Goal: Transaction & Acquisition: Book appointment/travel/reservation

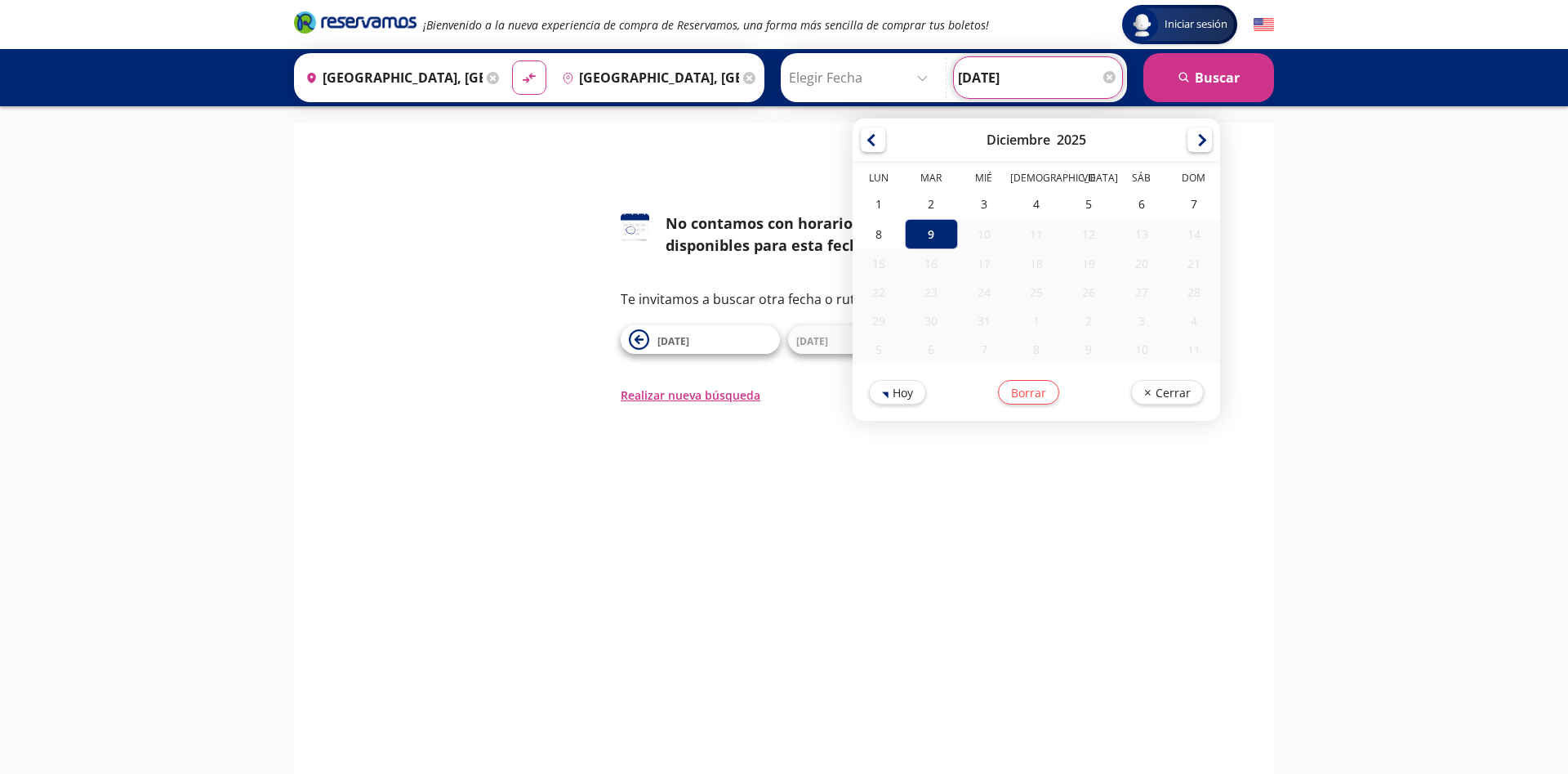
click at [989, 80] on input "[DATE]" at bounding box center [1037, 77] width 160 height 41
click at [882, 144] on div at bounding box center [873, 138] width 24 height 24
click at [882, 144] on div at bounding box center [873, 139] width 24 height 24
click at [1076, 296] on div "24" at bounding box center [1089, 294] width 52 height 30
type input "[DATE]"
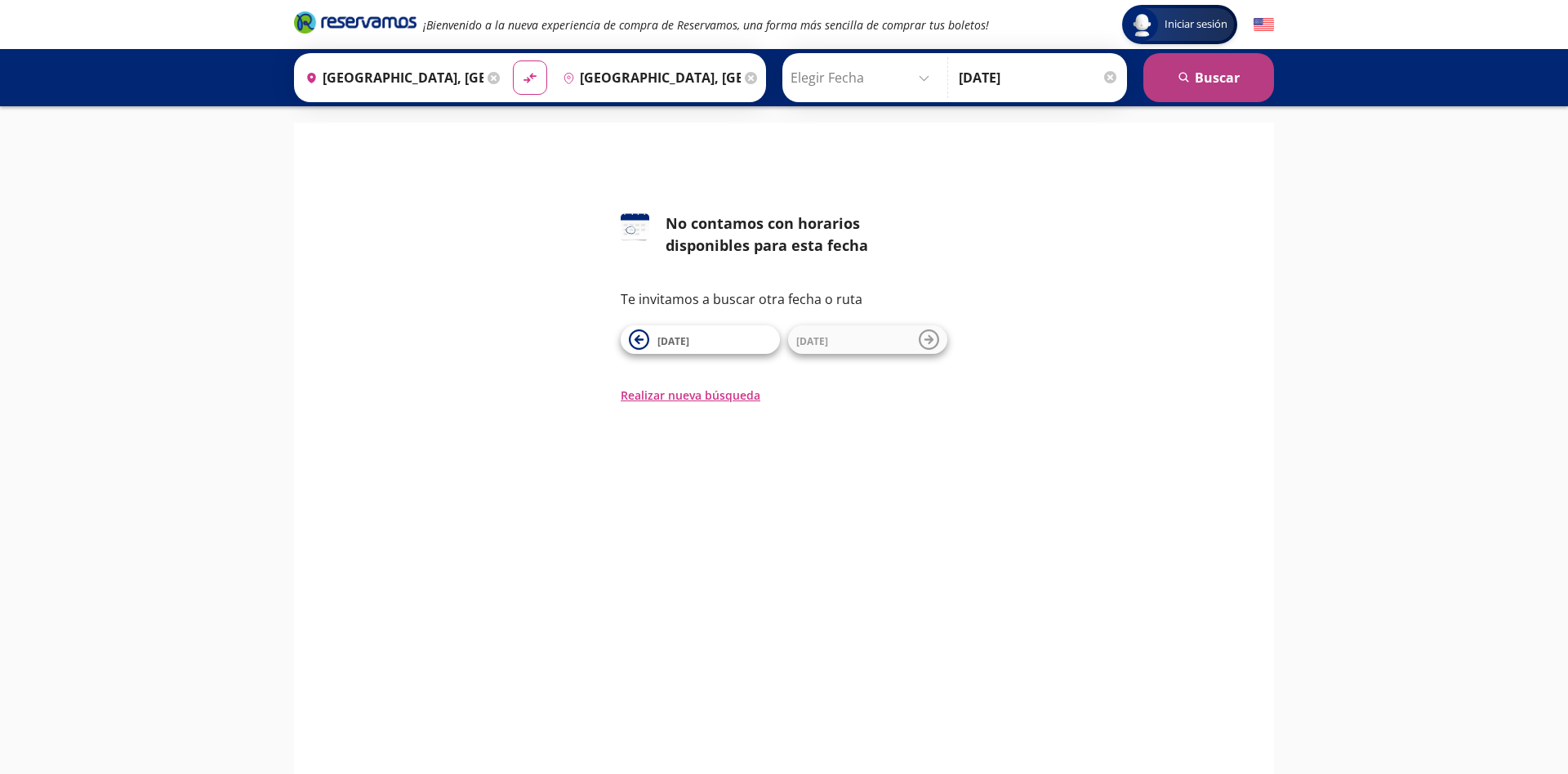
click at [1210, 69] on button "search [GEOGRAPHIC_DATA]" at bounding box center [1208, 77] width 131 height 49
click at [879, 70] on input "Elegir Fecha" at bounding box center [863, 77] width 146 height 41
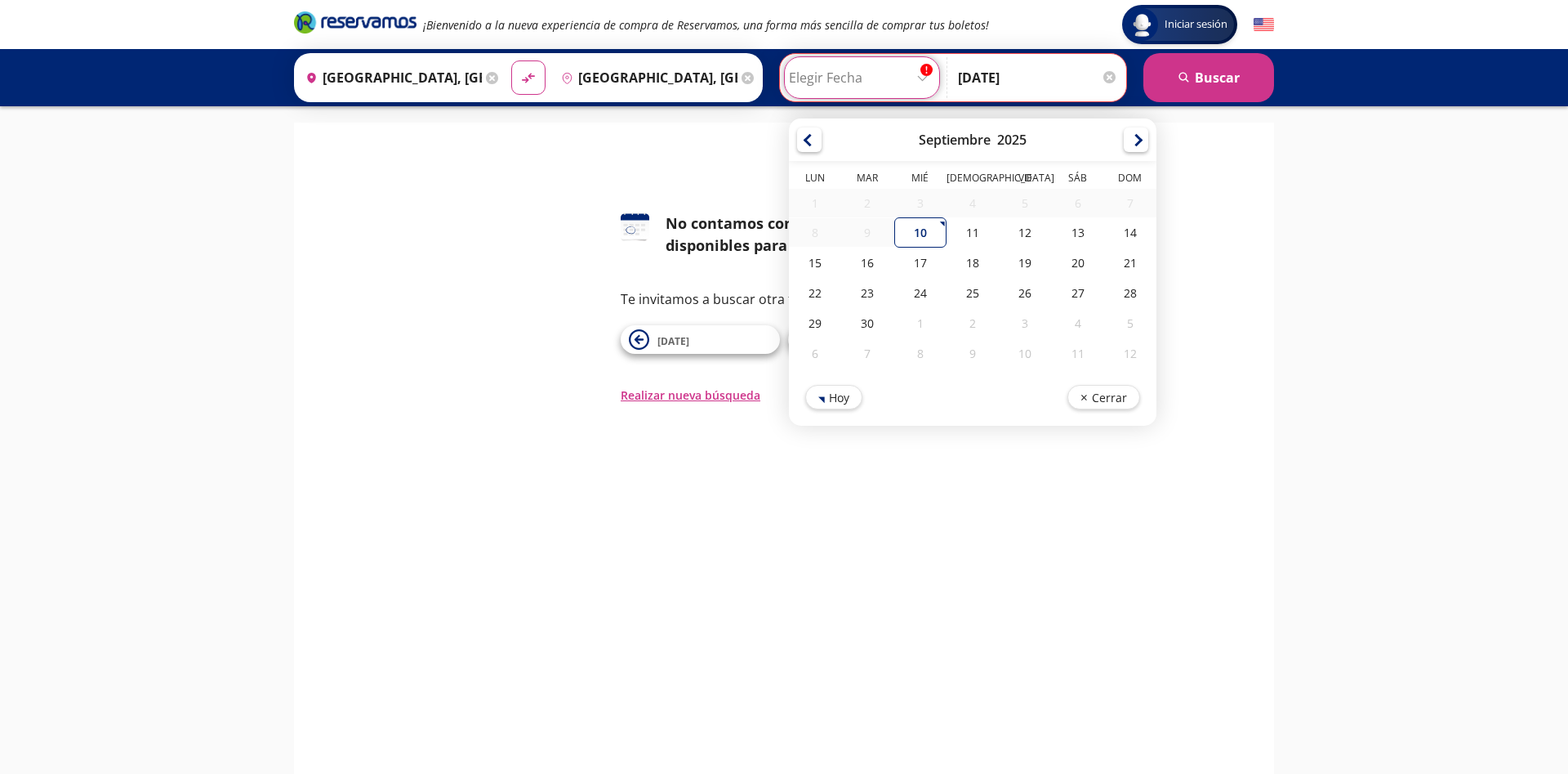
click at [1136, 144] on div "Septiembre 2025" at bounding box center [972, 139] width 367 height 42
click at [1128, 141] on div at bounding box center [1136, 138] width 24 height 24
click at [863, 297] on div "21" at bounding box center [867, 294] width 52 height 30
type input "[DATE]"
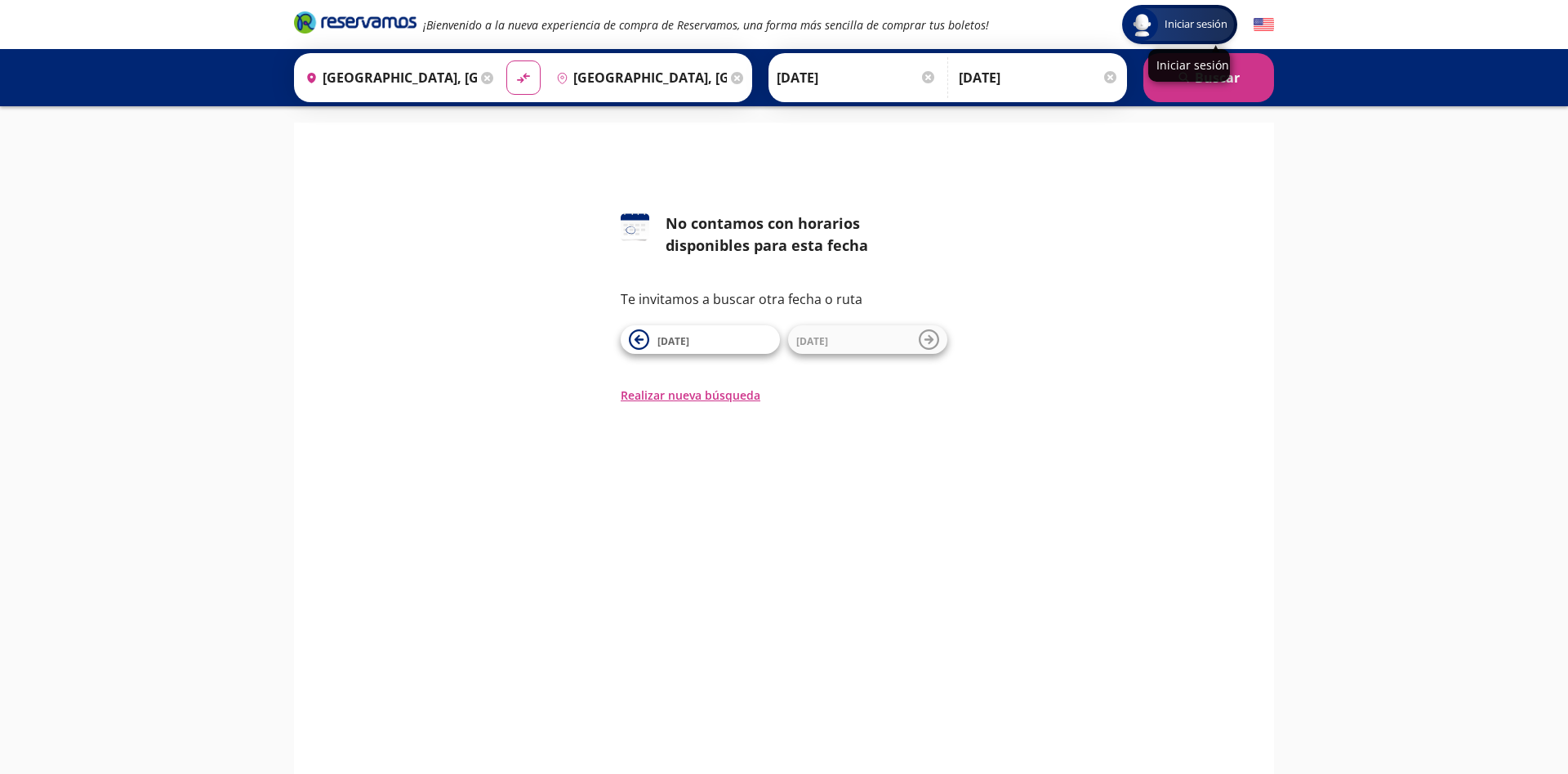
click at [1209, 67] on p "Iniciar sesión" at bounding box center [1189, 65] width 66 height 16
click at [1209, 79] on button "search [GEOGRAPHIC_DATA]" at bounding box center [1208, 77] width 131 height 49
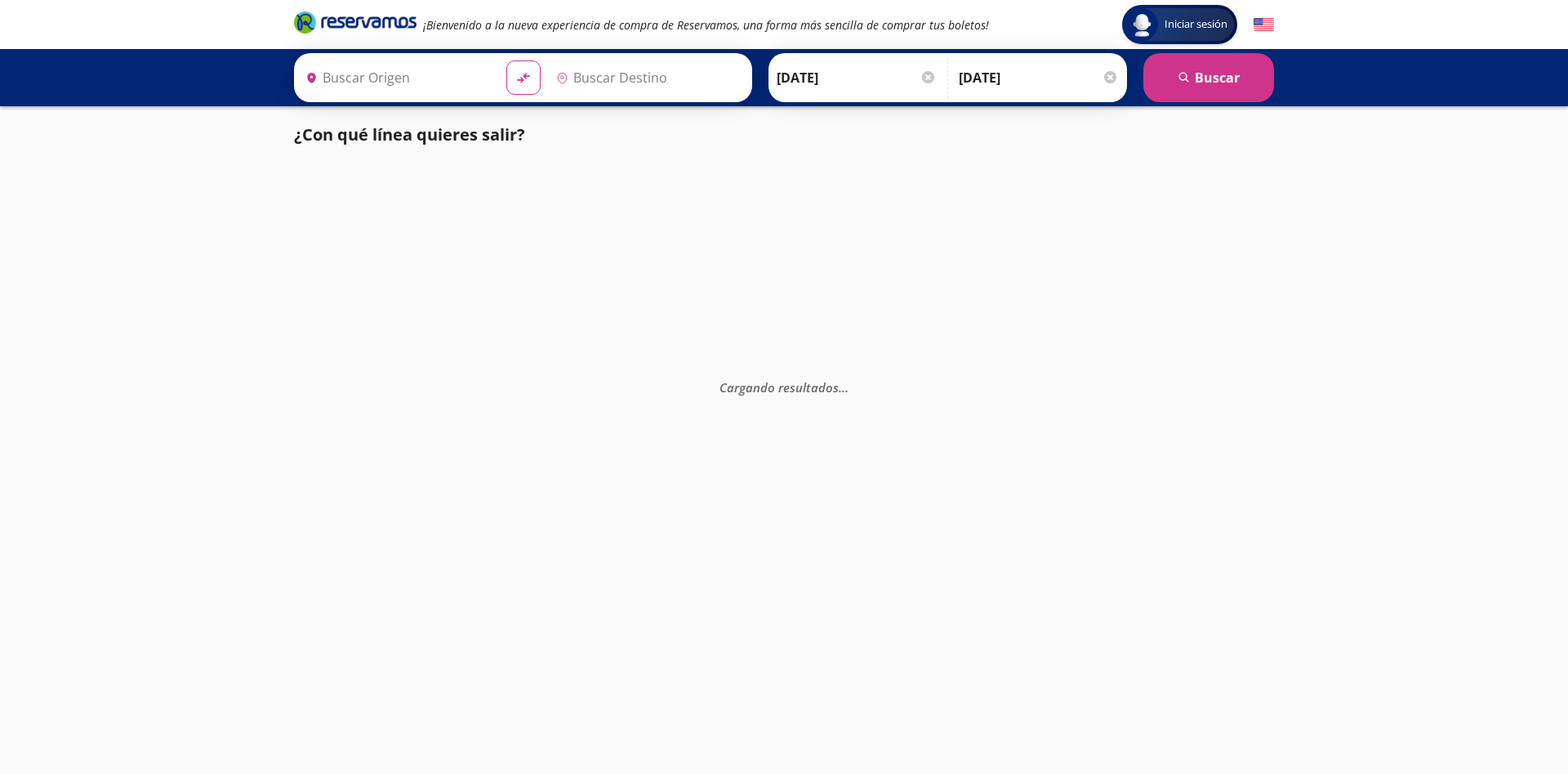
type input "[GEOGRAPHIC_DATA], [GEOGRAPHIC_DATA]"
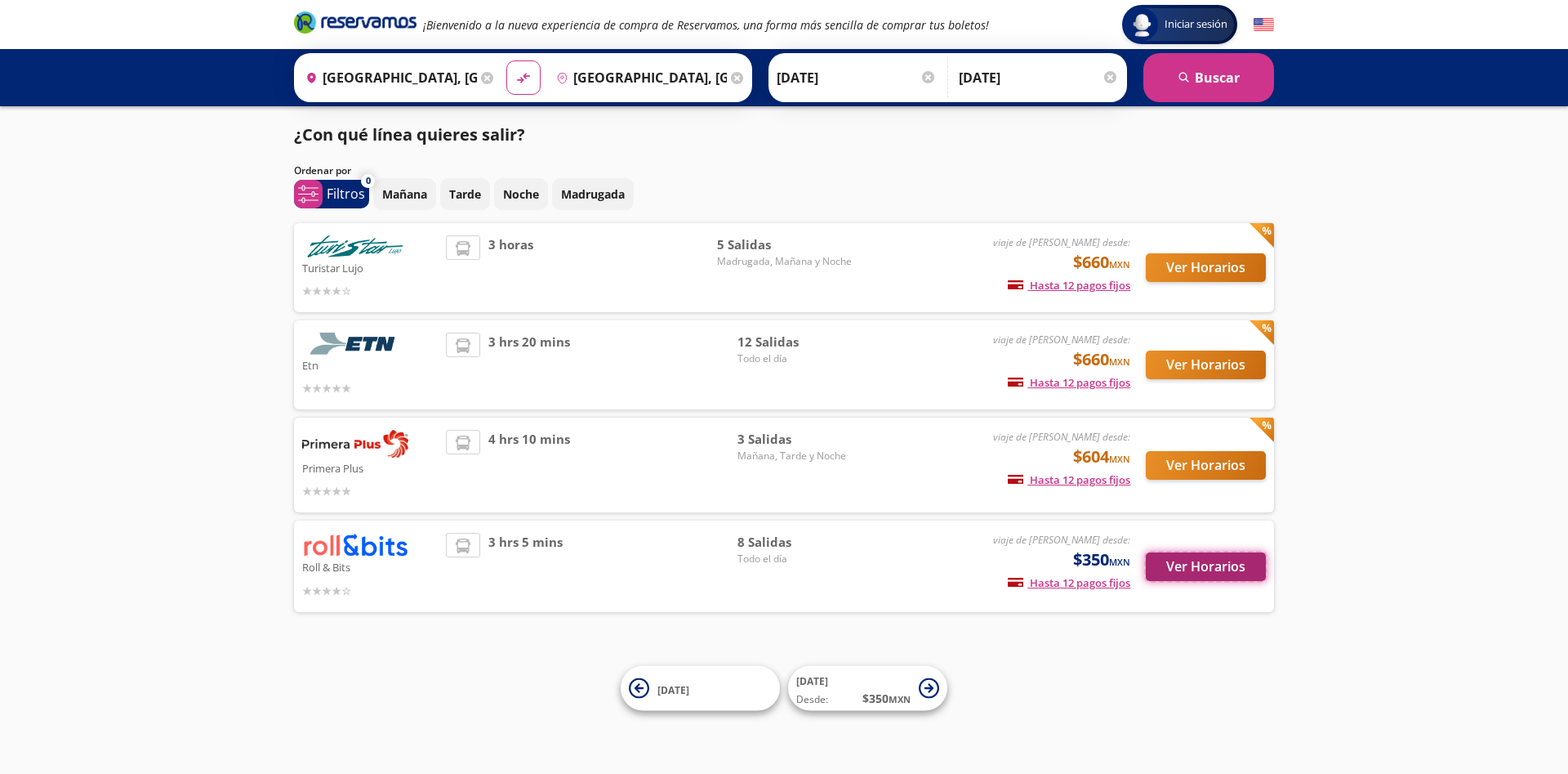
click at [1214, 558] on button "Ver Horarios" at bounding box center [1206, 566] width 120 height 29
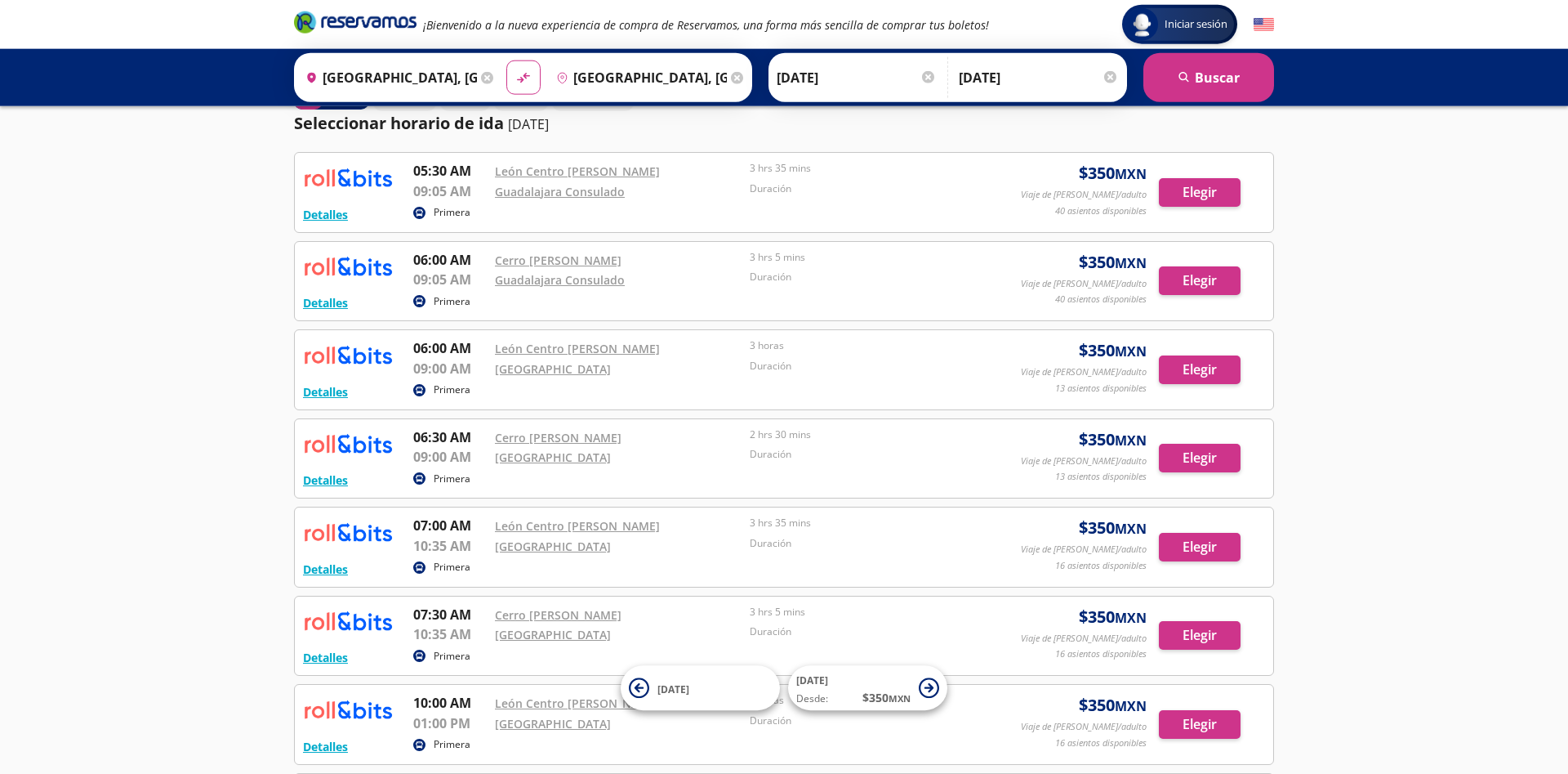
scroll to position [83, 0]
